Goal: Task Accomplishment & Management: Use online tool/utility

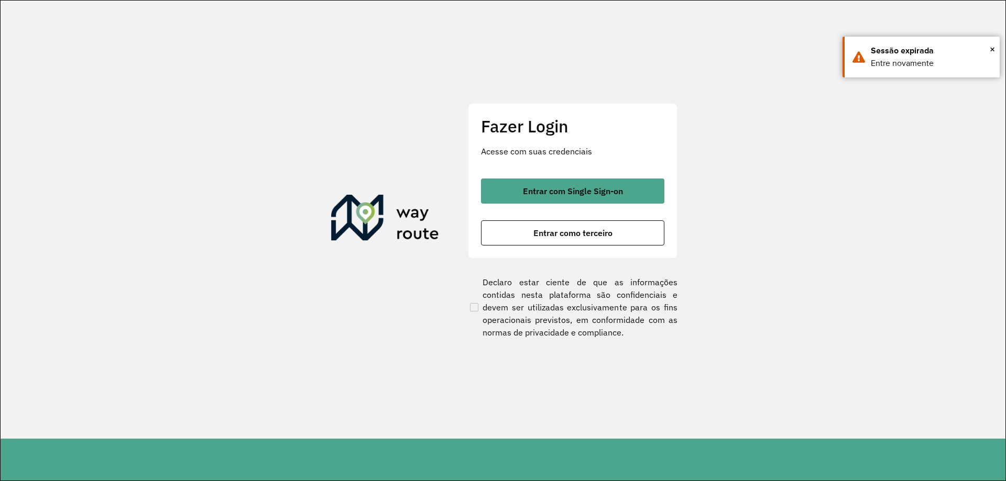
click at [534, 181] on button "Entrar com Single Sign-on" at bounding box center [572, 191] width 183 height 25
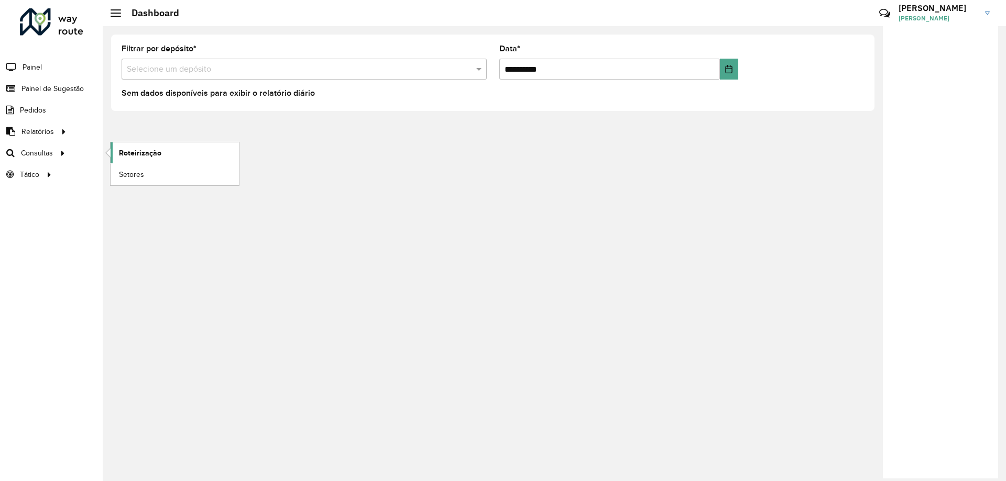
click at [127, 151] on span "Roteirização" at bounding box center [140, 153] width 42 height 11
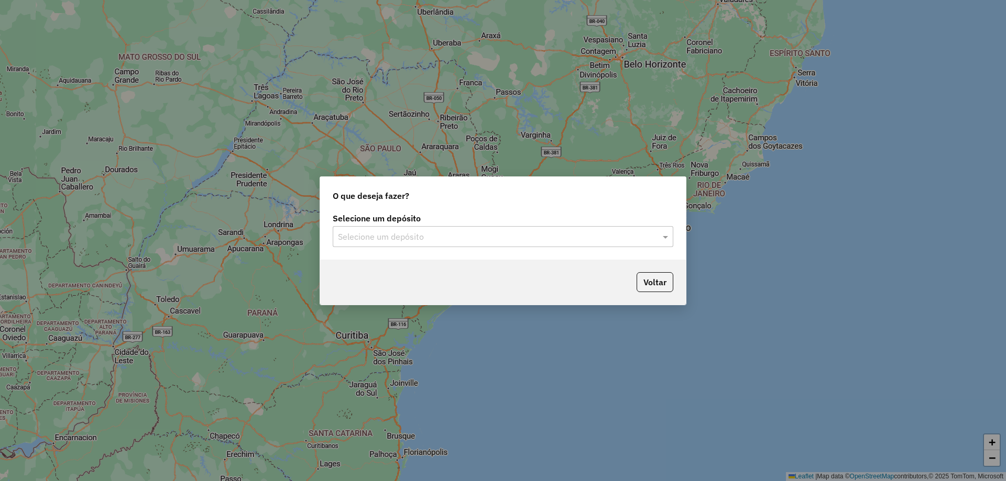
click at [573, 237] on input "text" at bounding box center [492, 237] width 309 height 13
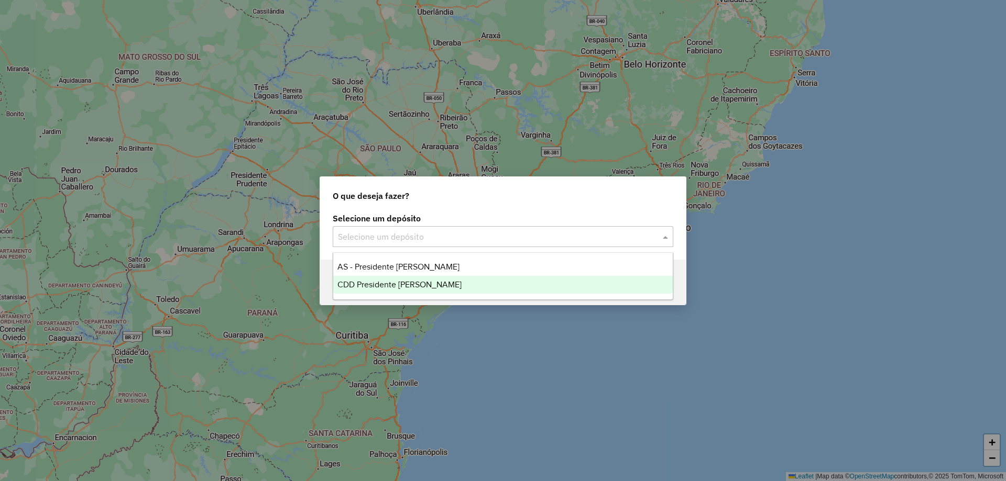
click at [410, 279] on div "CDD Presidente Prudente" at bounding box center [502, 285] width 339 height 18
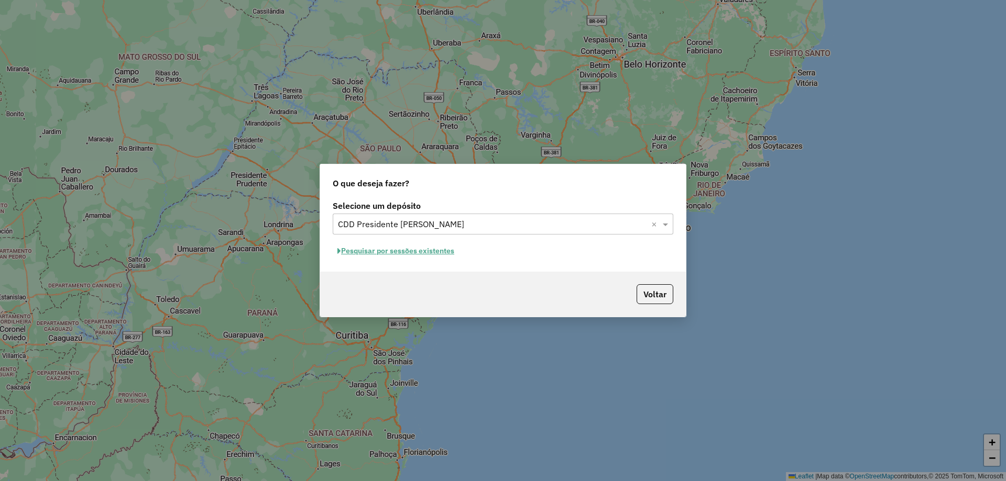
click at [398, 250] on button "Pesquisar por sessões existentes" at bounding box center [396, 251] width 126 height 16
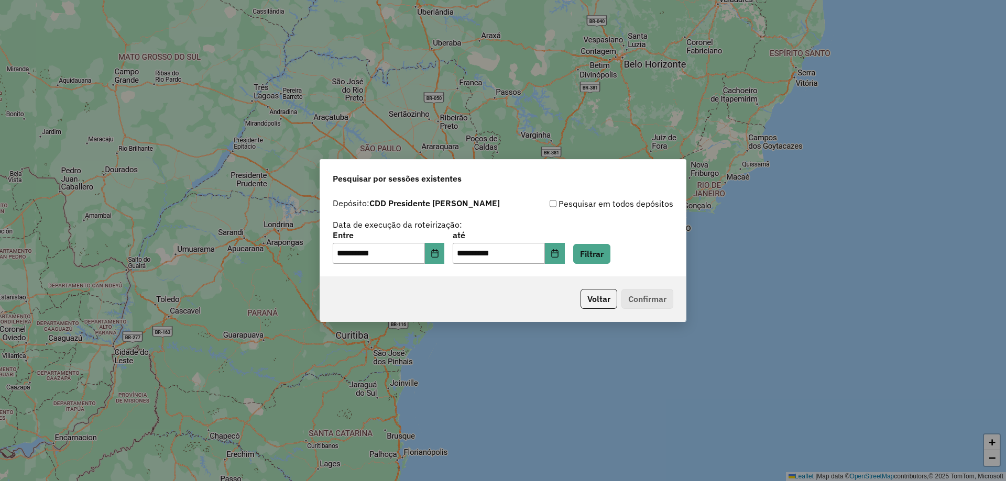
click at [609, 264] on div "**********" at bounding box center [503, 234] width 366 height 83
click at [599, 251] on button "Filtrar" at bounding box center [591, 254] width 37 height 20
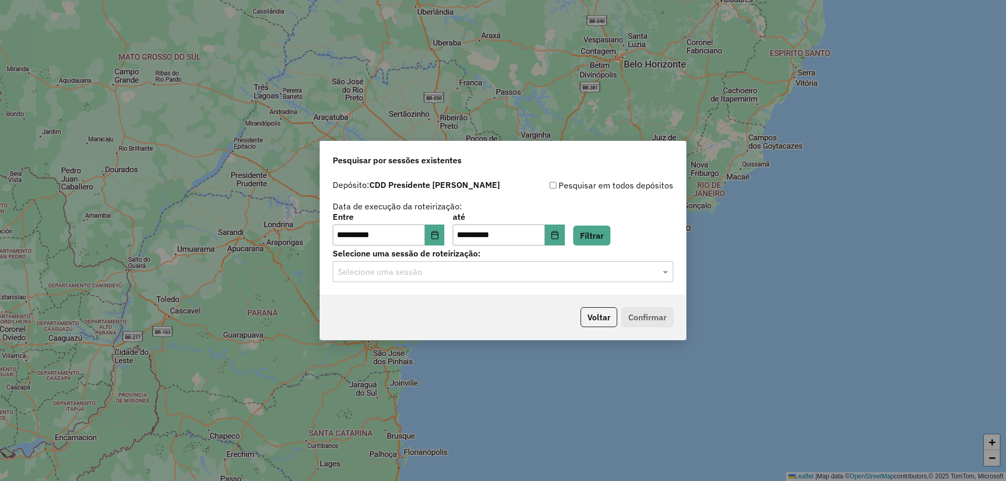
click at [550, 284] on div "**********" at bounding box center [503, 235] width 366 height 120
click at [520, 265] on div "Selecione uma sessão" at bounding box center [503, 271] width 340 height 21
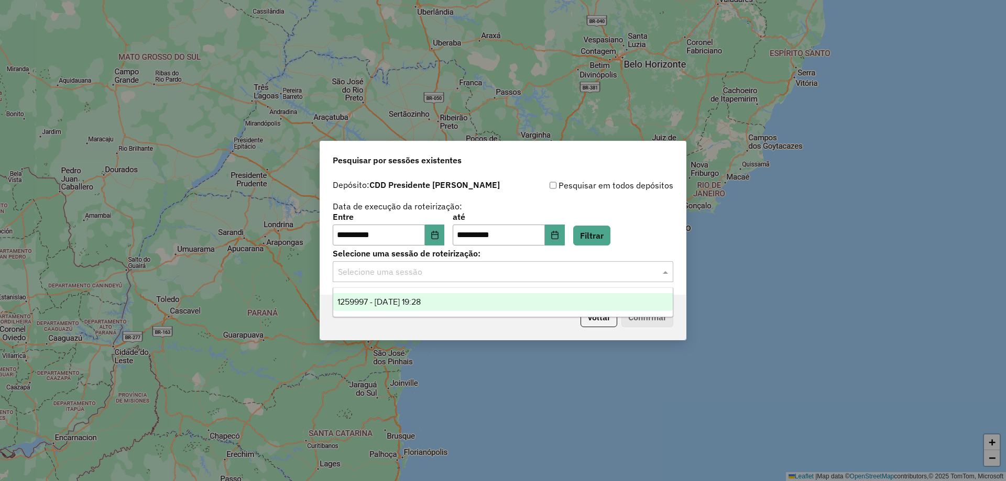
click at [421, 298] on span "1259997 - 05/09/2025 19:28" at bounding box center [378, 302] width 83 height 9
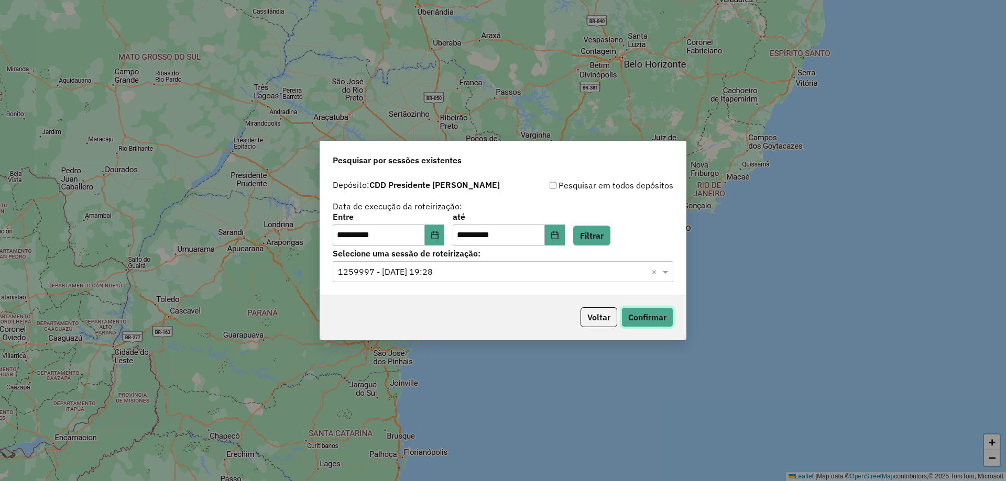
click at [638, 316] on button "Confirmar" at bounding box center [647, 317] width 52 height 20
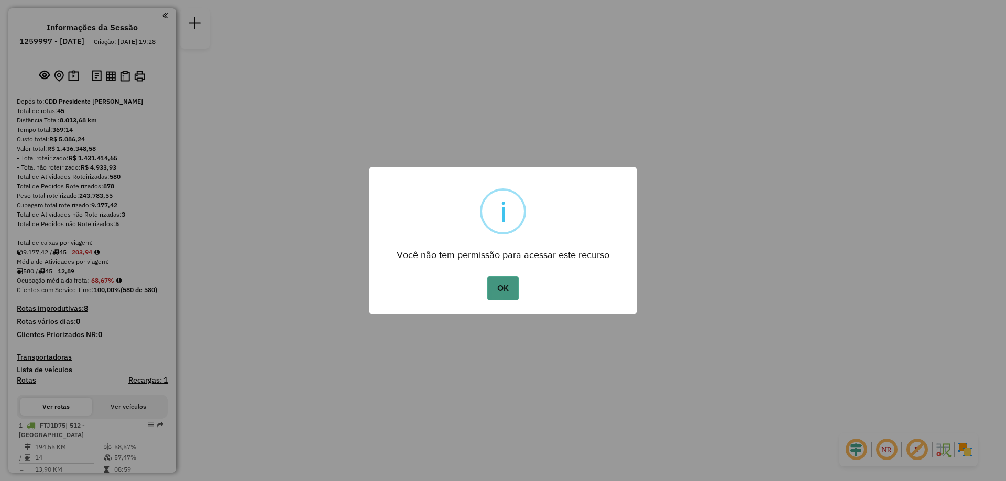
click at [498, 283] on button "OK" at bounding box center [502, 289] width 31 height 24
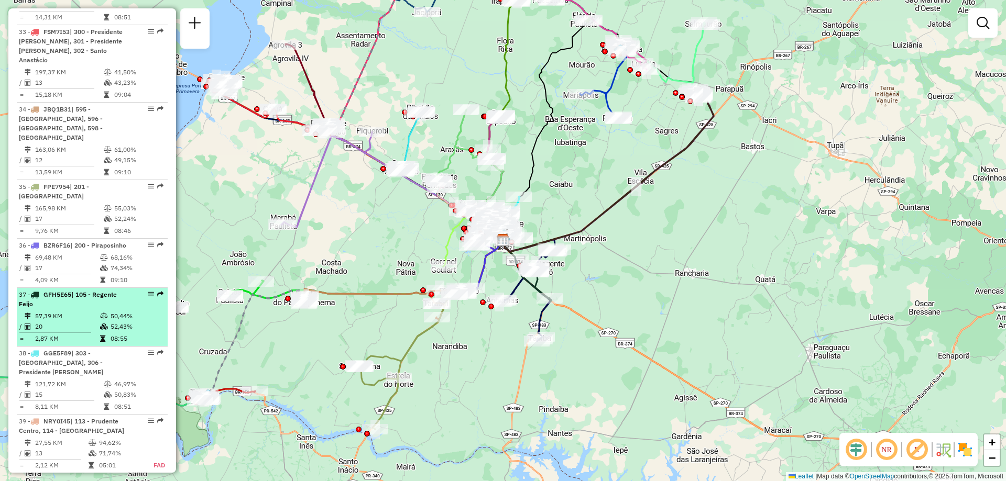
scroll to position [2305, 0]
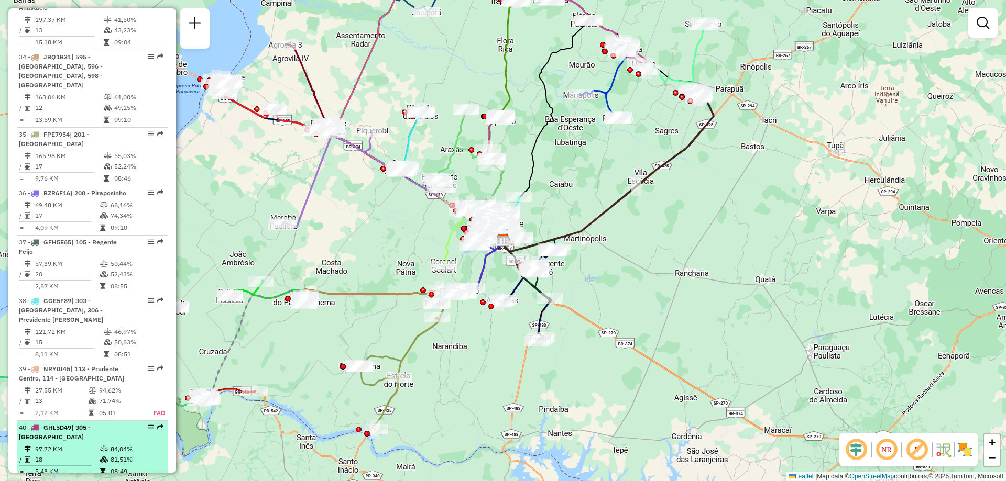
drag, startPoint x: 144, startPoint y: 342, endPoint x: 123, endPoint y: 401, distance: 62.8
click at [123, 423] on div "40 - GHL5D49 | 305 - Emilianópolis" at bounding box center [74, 432] width 111 height 19
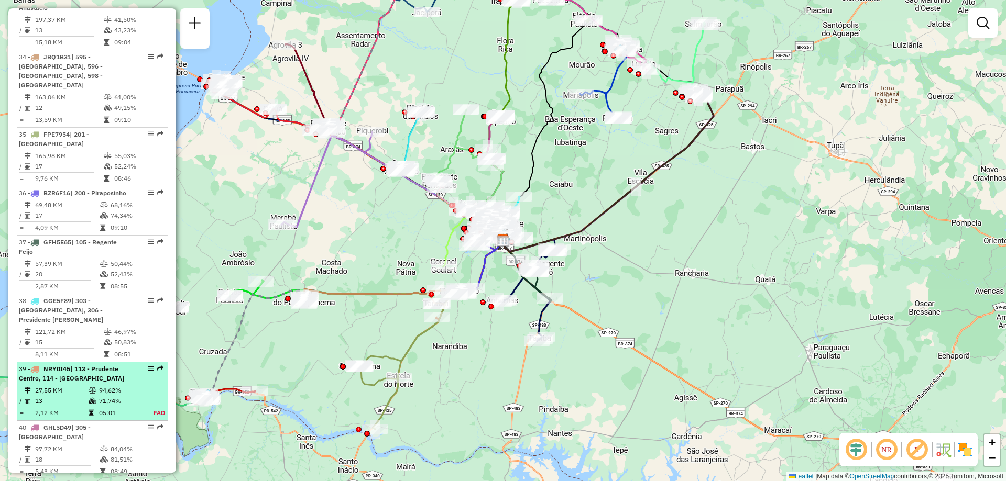
select select "**********"
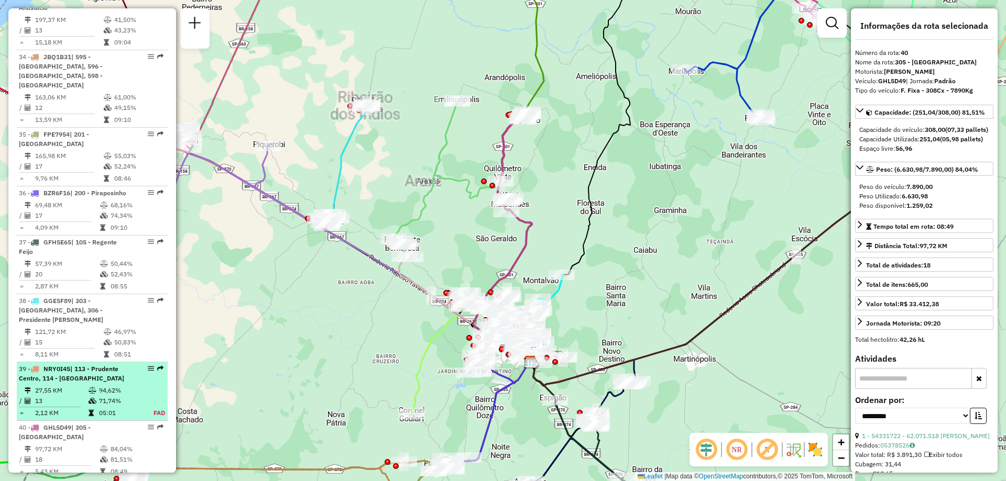
click at [133, 386] on td "94,62%" at bounding box center [119, 391] width 43 height 10
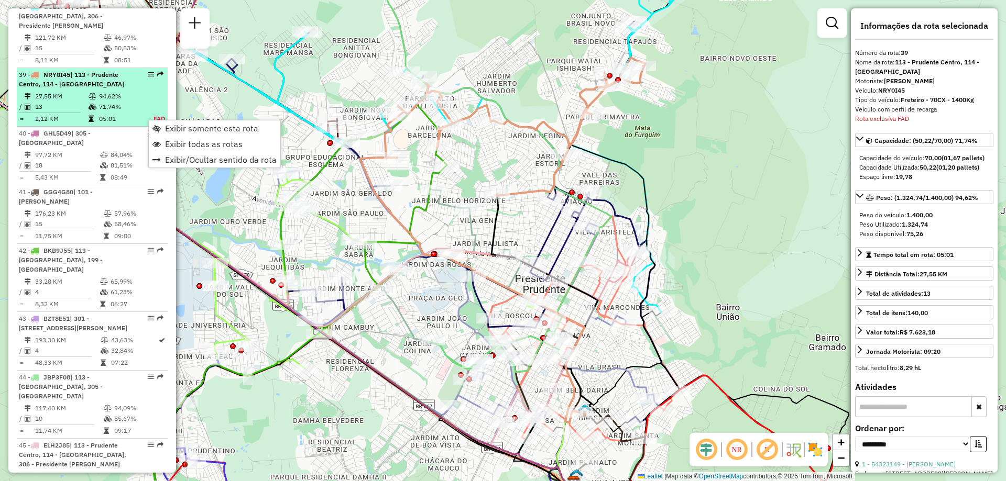
scroll to position [2631, 0]
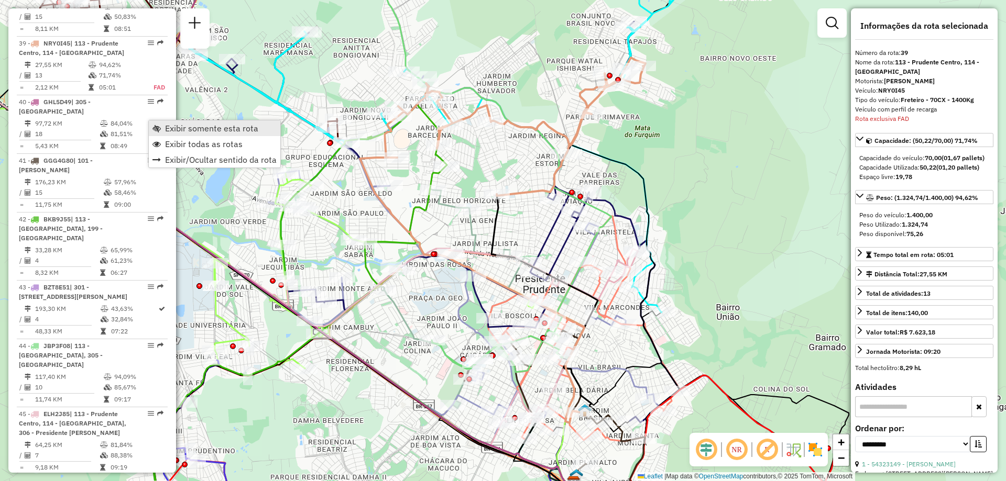
click at [183, 125] on span "Exibir somente esta rota" at bounding box center [211, 128] width 93 height 8
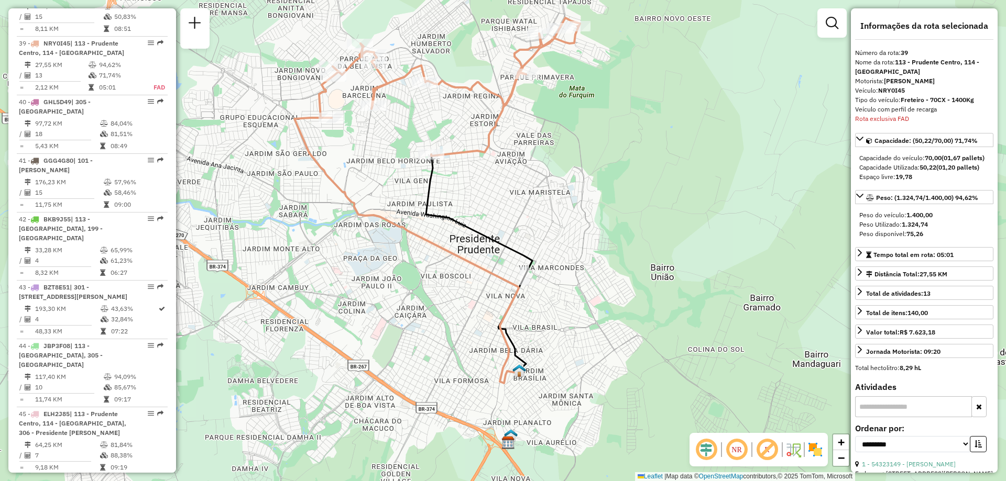
drag, startPoint x: 639, startPoint y: 333, endPoint x: 574, endPoint y: 292, distance: 76.7
click at [574, 292] on div "Janela de atendimento Grade de atendimento Capacidade Transportadoras Veículos …" at bounding box center [503, 240] width 1006 height 481
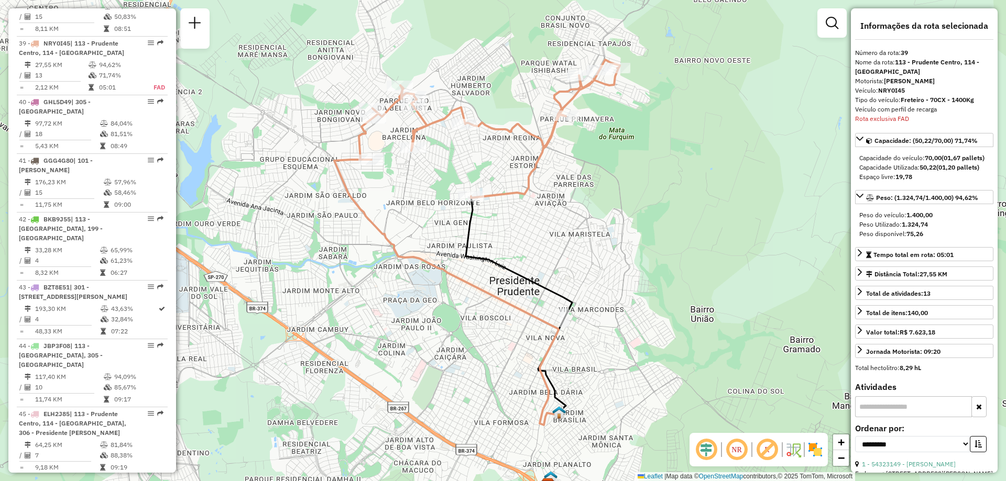
drag, startPoint x: 515, startPoint y: 179, endPoint x: 555, endPoint y: 221, distance: 57.8
click at [555, 221] on div "Janela de atendimento Grade de atendimento Capacidade Transportadoras Veículos …" at bounding box center [503, 240] width 1006 height 481
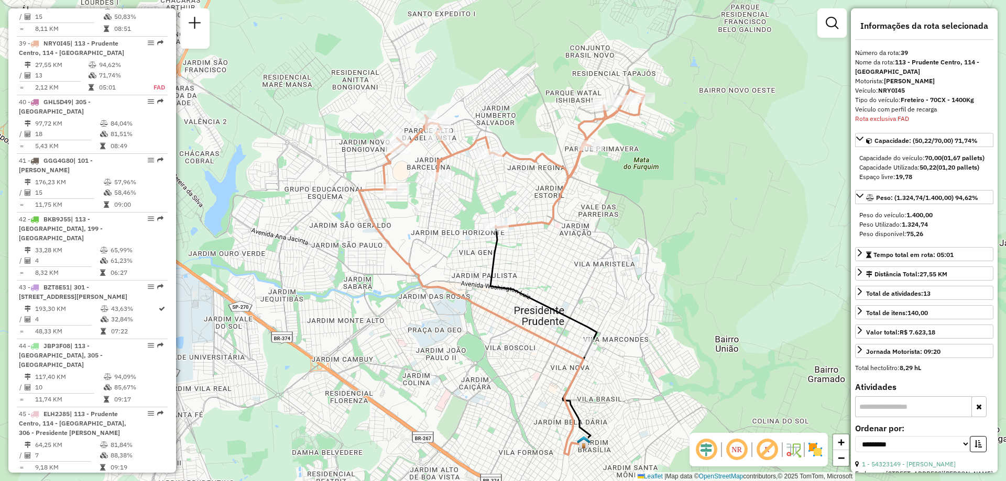
drag, startPoint x: 624, startPoint y: 216, endPoint x: 648, endPoint y: 245, distance: 37.6
click at [648, 245] on div "Janela de atendimento Grade de atendimento Capacidade Transportadoras Veículos …" at bounding box center [503, 240] width 1006 height 481
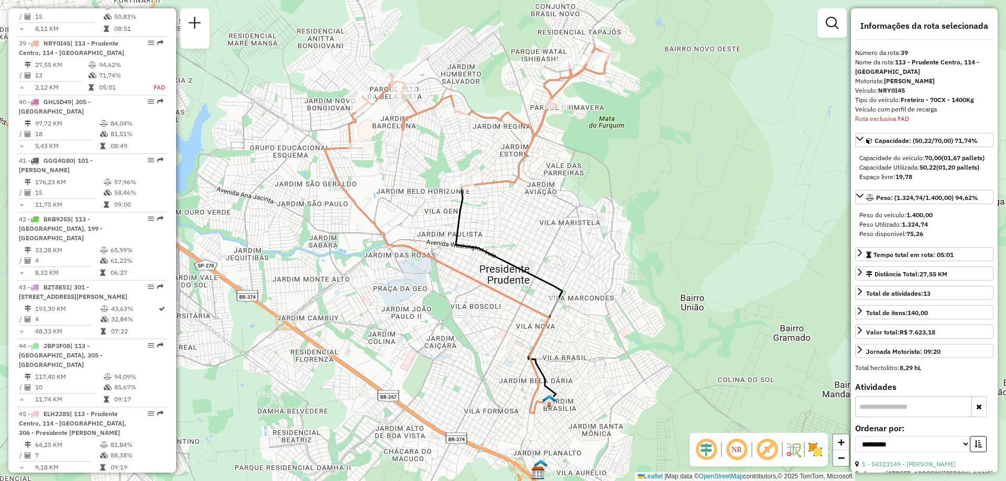
drag, startPoint x: 645, startPoint y: 335, endPoint x: 610, endPoint y: 293, distance: 53.9
click at [610, 293] on div "Janela de atendimento Grade de atendimento Capacidade Transportadoras Veículos …" at bounding box center [503, 240] width 1006 height 481
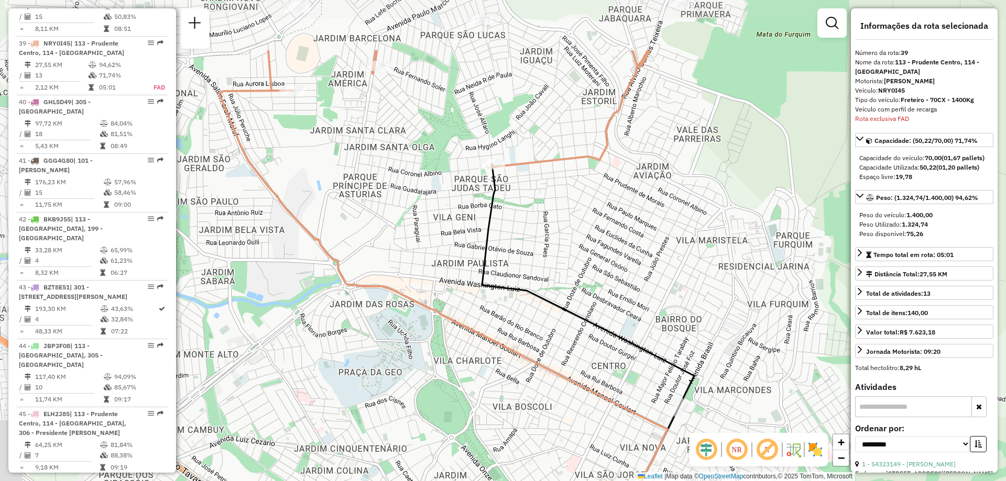
drag, startPoint x: 376, startPoint y: 303, endPoint x: 511, endPoint y: 401, distance: 167.6
click at [511, 401] on div "Janela de atendimento Grade de atendimento Capacidade Transportadoras Veículos …" at bounding box center [503, 240] width 1006 height 481
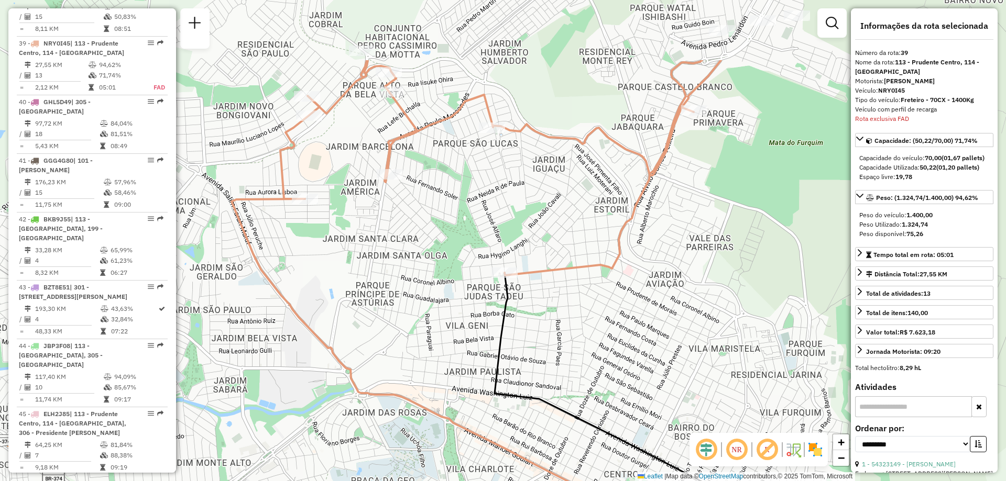
drag, startPoint x: 547, startPoint y: 258, endPoint x: 559, endPoint y: 366, distance: 109.1
click at [559, 366] on div "Janela de atendimento Grade de atendimento Capacidade Transportadoras Veículos …" at bounding box center [503, 240] width 1006 height 481
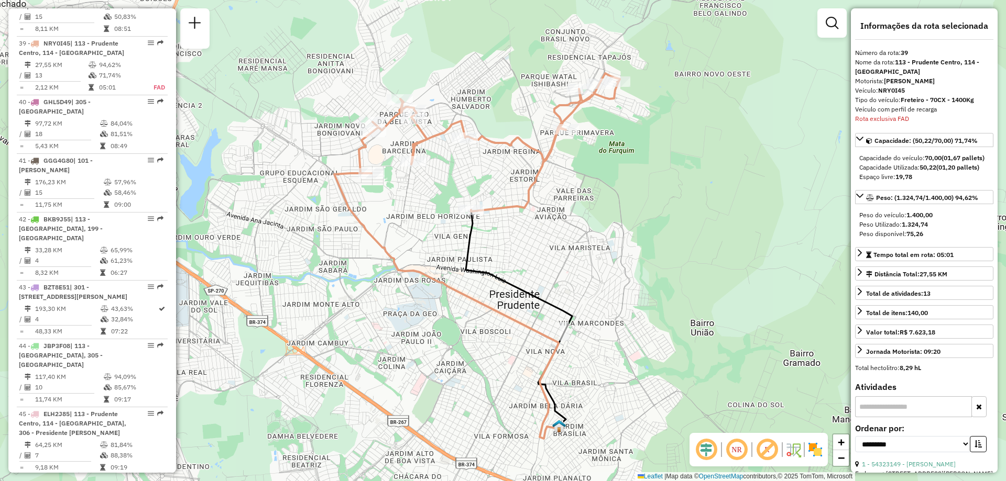
drag, startPoint x: 697, startPoint y: 218, endPoint x: 617, endPoint y: 161, distance: 98.3
click at [617, 161] on div "Janela de atendimento Grade de atendimento Capacidade Transportadoras Veículos …" at bounding box center [503, 240] width 1006 height 481
